Goal: Check status: Check status

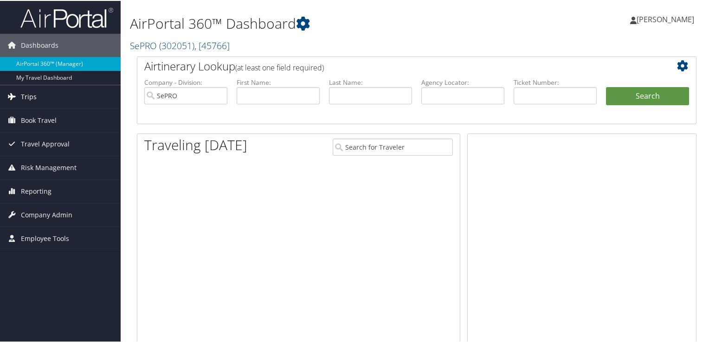
click at [38, 98] on link "Trips" at bounding box center [60, 95] width 121 height 23
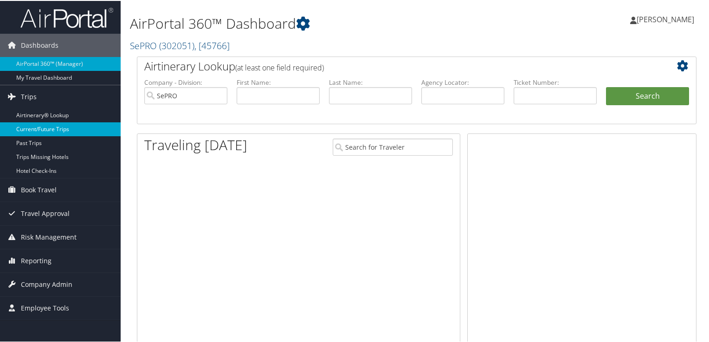
click at [45, 130] on link "Current/Future Trips" at bounding box center [60, 128] width 121 height 14
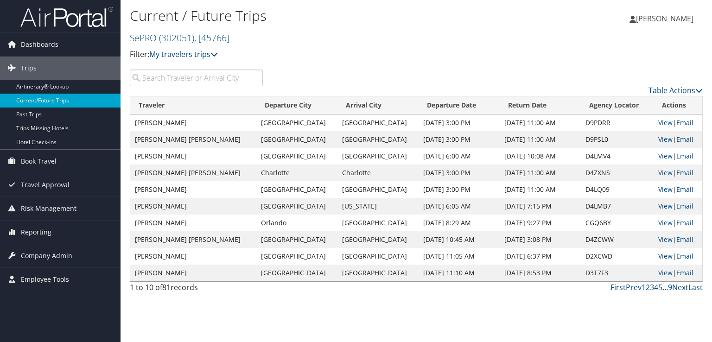
click at [174, 82] on input "search" at bounding box center [196, 78] width 133 height 17
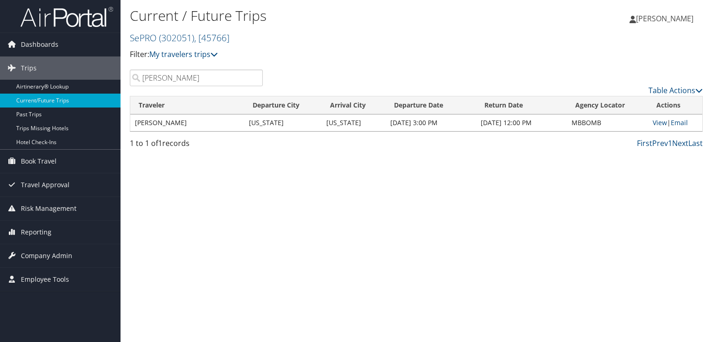
type input "koschnick"
